Goal: Task Accomplishment & Management: Manage account settings

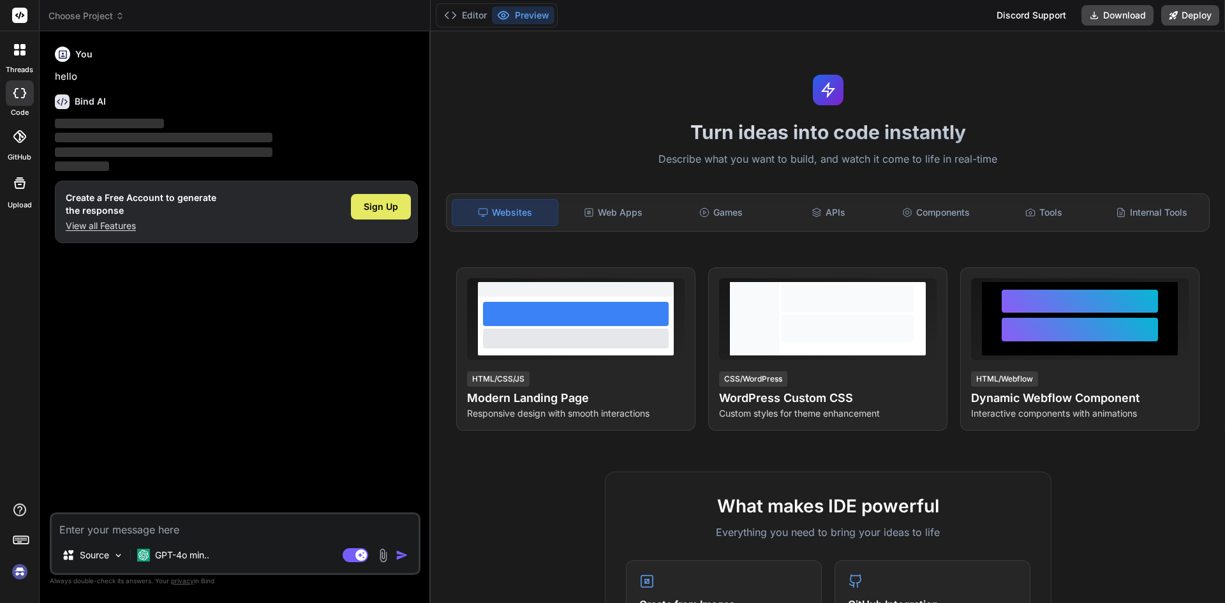
click at [364, 205] on span "Sign Up" at bounding box center [381, 206] width 34 height 13
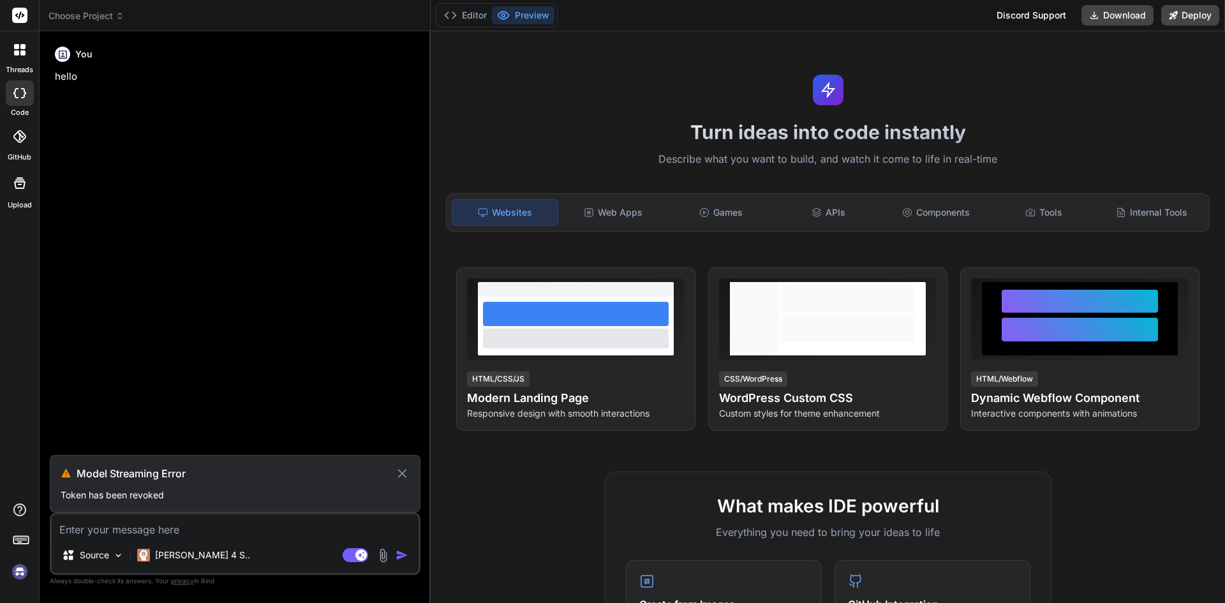
click at [397, 472] on icon at bounding box center [402, 473] width 15 height 15
type textarea "x"
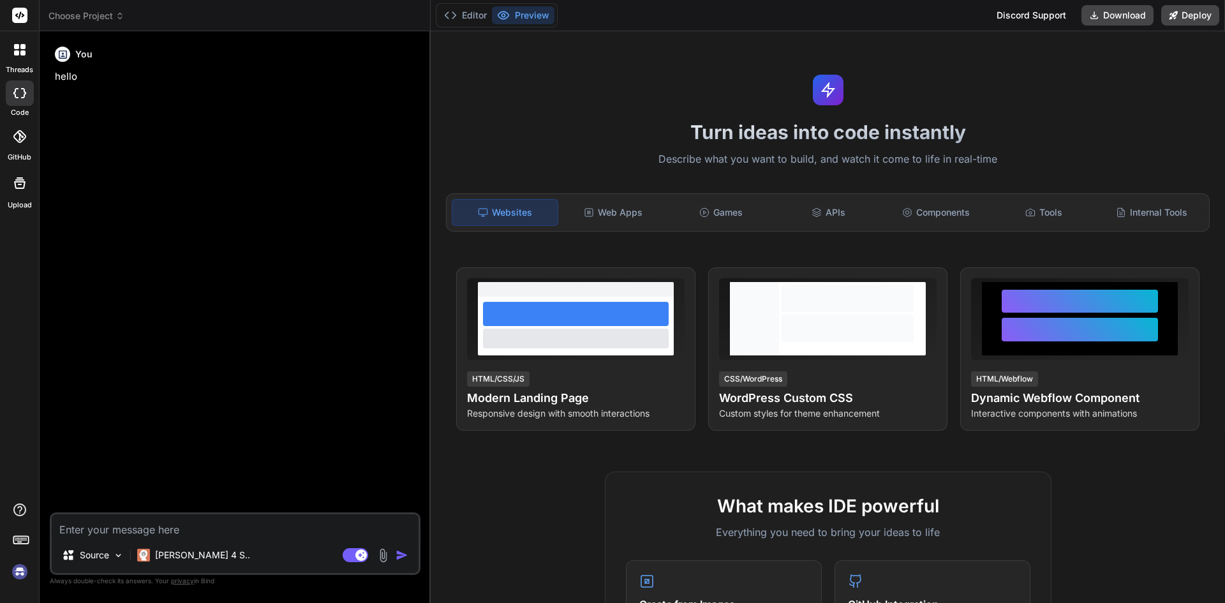
click at [276, 538] on div "Source Claude 4 S.. Agent Mode. When this toggle is activated, AI automatically…" at bounding box center [235, 543] width 371 height 63
click at [285, 526] on textarea at bounding box center [235, 525] width 367 height 23
type textarea "h"
type textarea "x"
type textarea "hi"
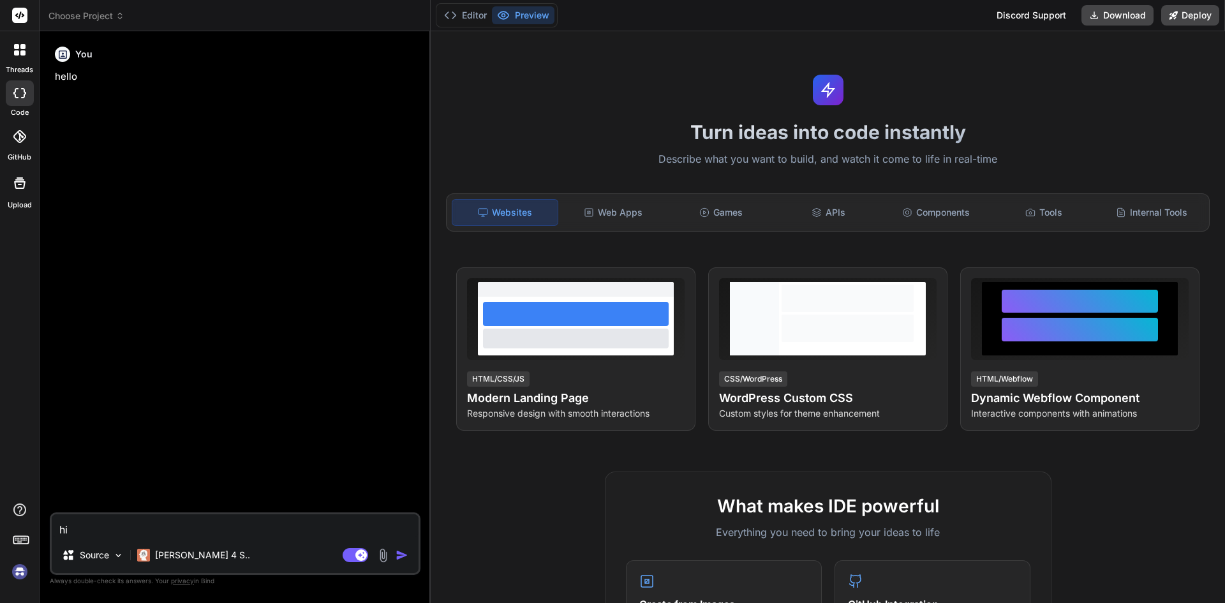
type textarea "x"
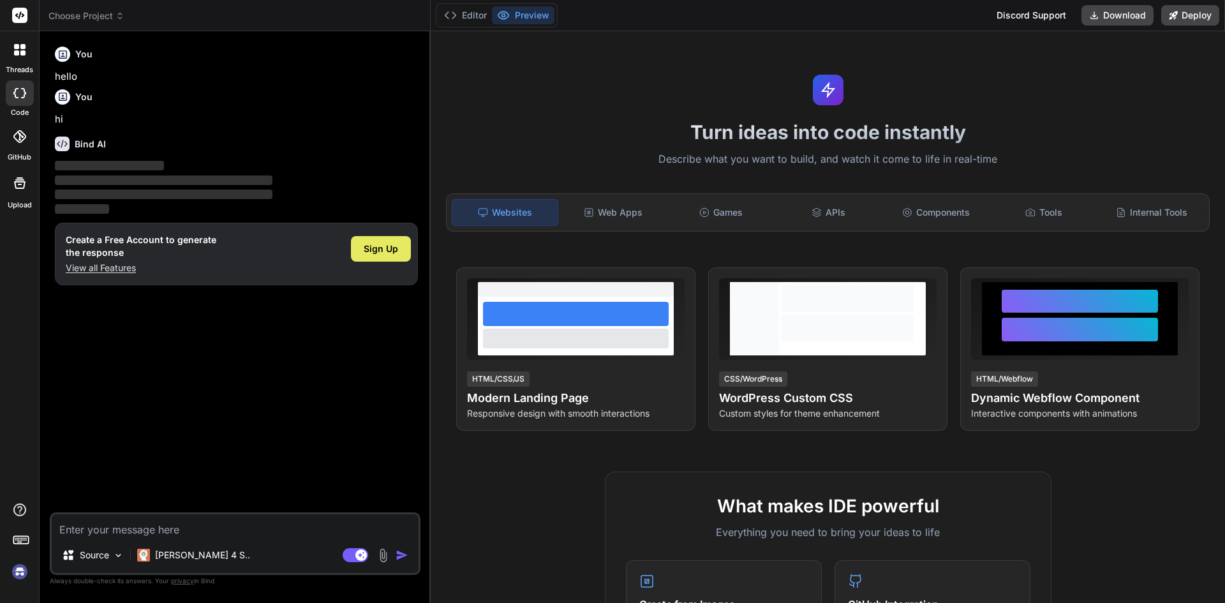
click at [364, 243] on div "Sign Up" at bounding box center [381, 249] width 60 height 26
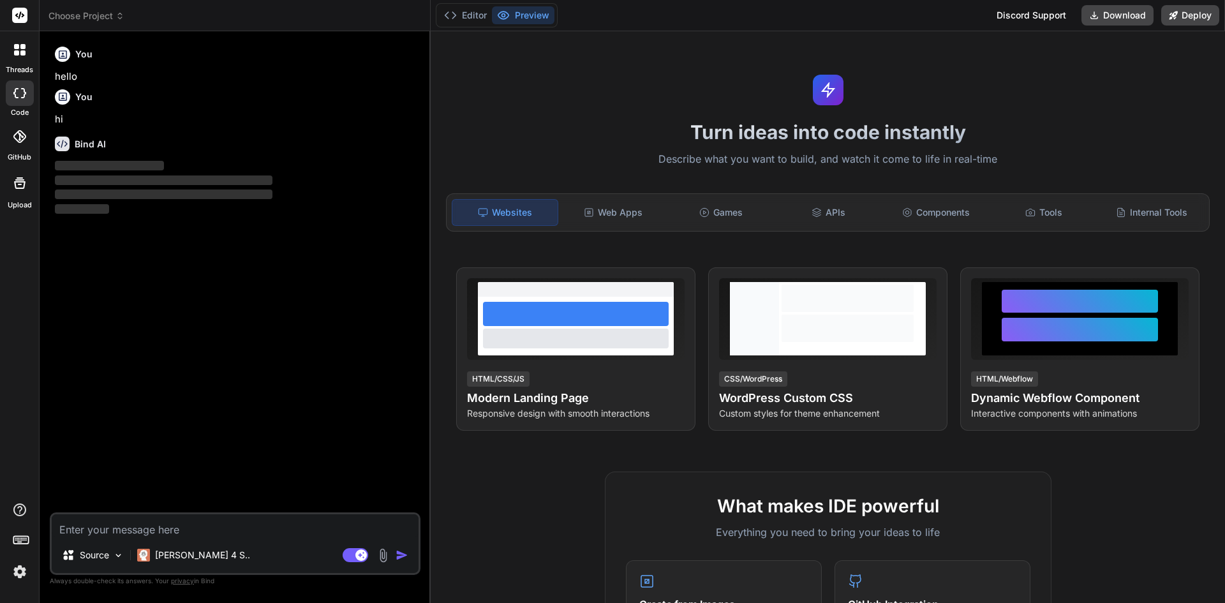
type textarea "x"
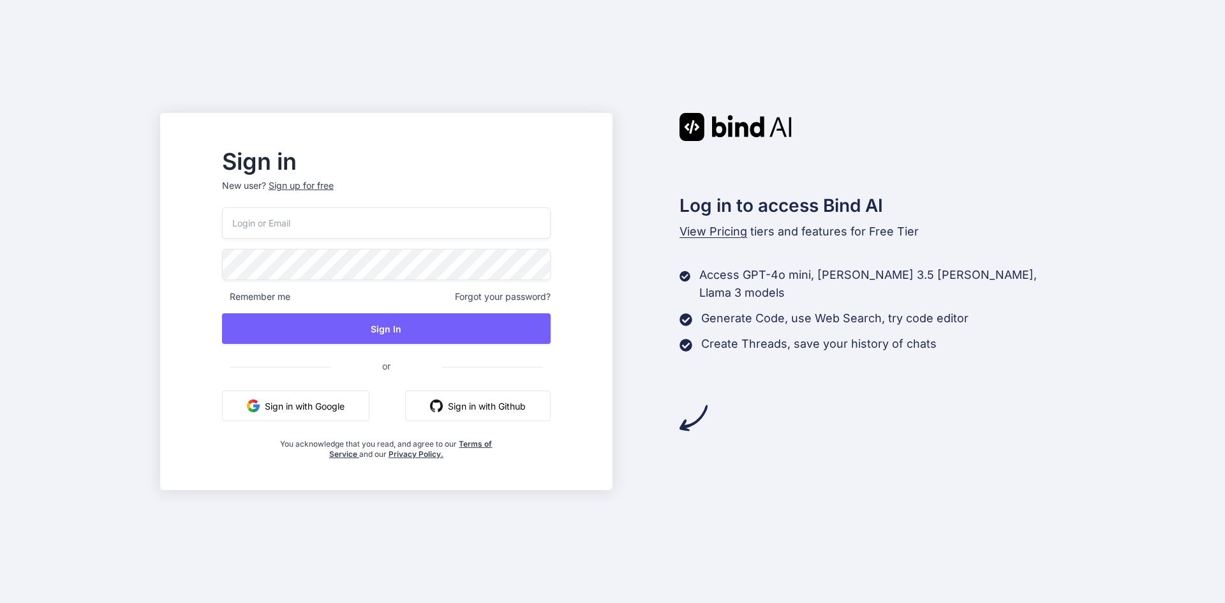
click at [435, 225] on input "email" at bounding box center [386, 222] width 329 height 31
paste input "[EMAIL_ADDRESS][DOMAIN_NAME]"
type input "[EMAIL_ADDRESS][DOMAIN_NAME]"
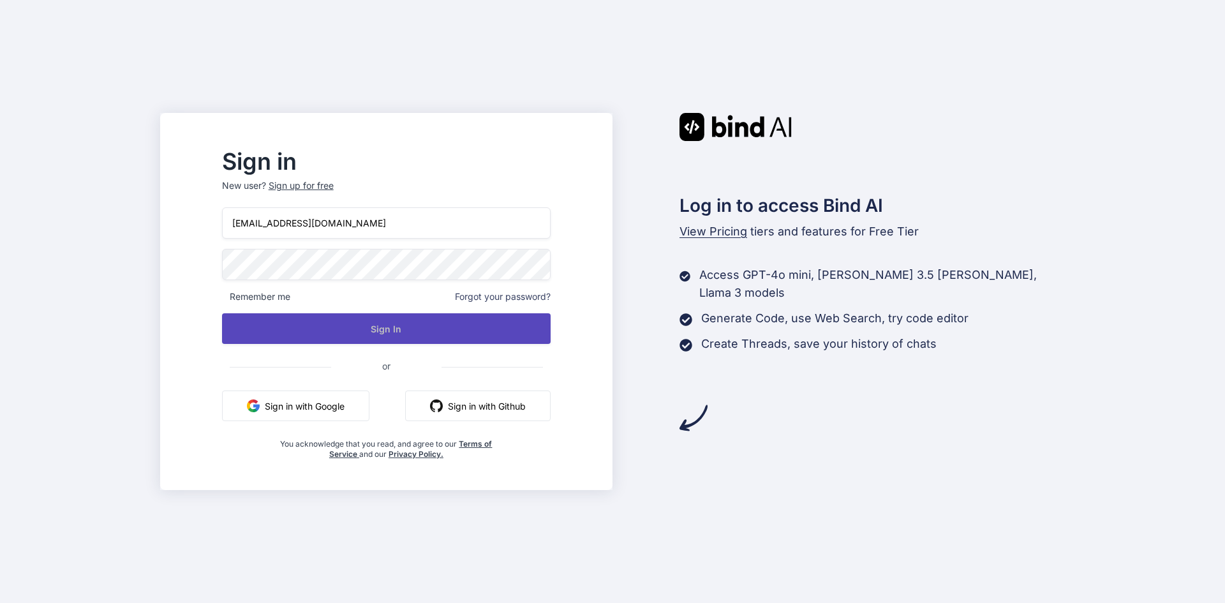
click at [412, 334] on button "Sign In" at bounding box center [386, 328] width 329 height 31
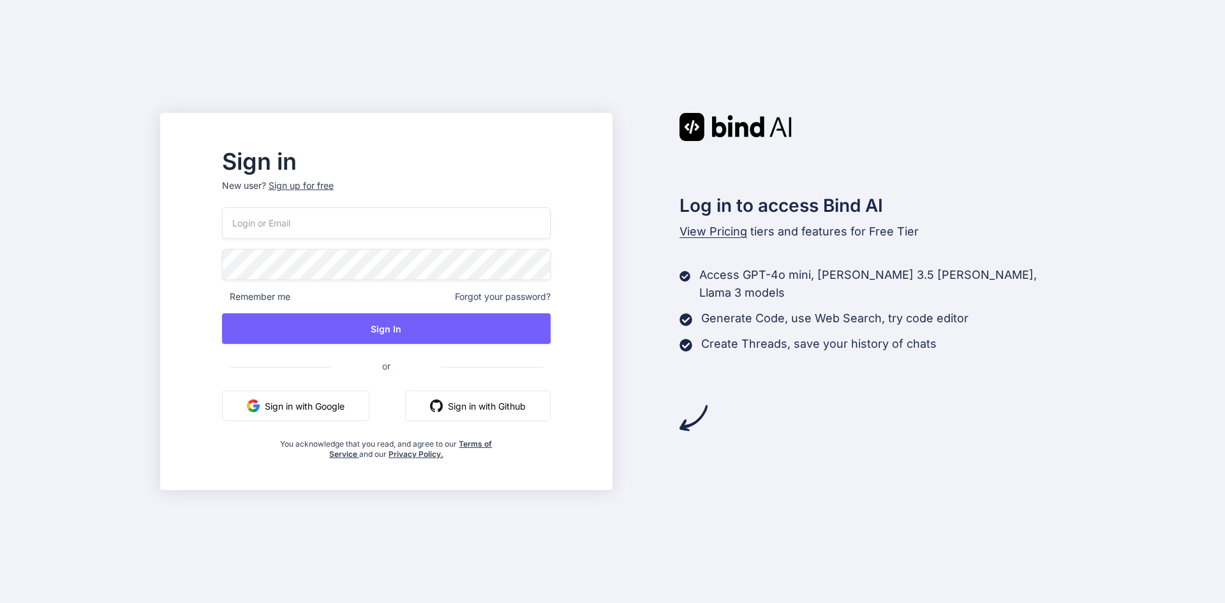
click at [354, 248] on div "Remember me Forgot your password? Sign In or Sign in with Google Sign in with G…" at bounding box center [386, 333] width 329 height 252
click at [437, 230] on input "email" at bounding box center [386, 222] width 329 height 31
paste input "[EMAIL_ADDRESS][DOMAIN_NAME]"
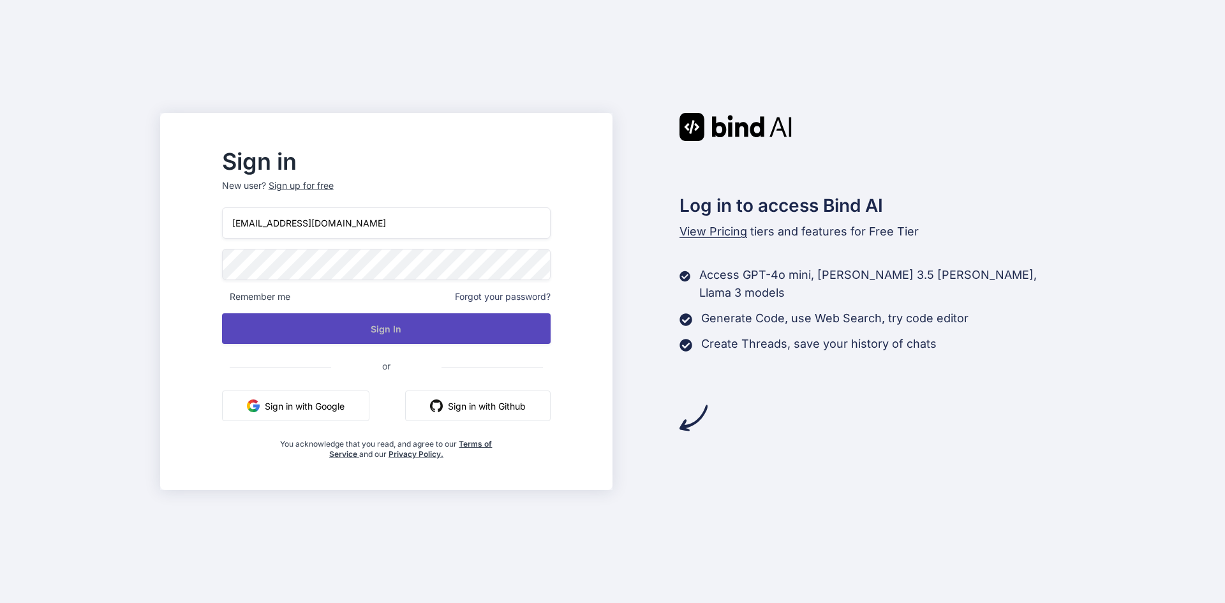
type input "[EMAIL_ADDRESS][DOMAIN_NAME]"
click at [400, 324] on button "Sign In" at bounding box center [386, 328] width 329 height 31
